Goal: Navigation & Orientation: Find specific page/section

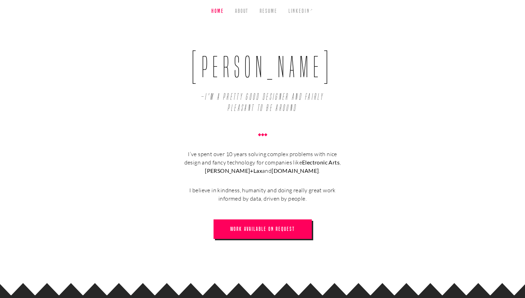
click at [249, 11] on ul "Home About Resume LinkedIn ↗" at bounding box center [262, 11] width 525 height 22
click at [246, 11] on link "About" at bounding box center [242, 11] width 14 height 22
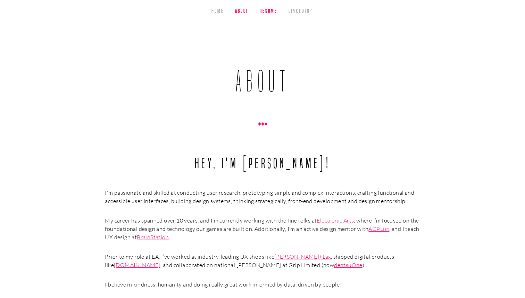
click at [273, 11] on link "Resume" at bounding box center [268, 11] width 17 height 22
click at [220, 11] on link "Home" at bounding box center [217, 11] width 12 height 22
